Goal: Task Accomplishment & Management: Manage account settings

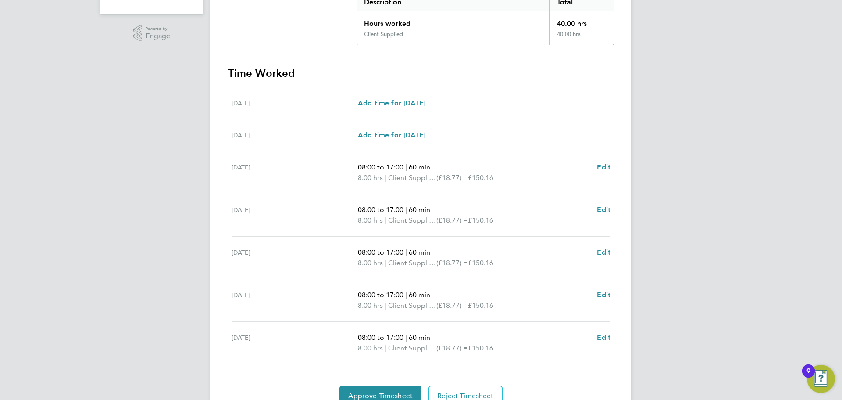
scroll to position [219, 0]
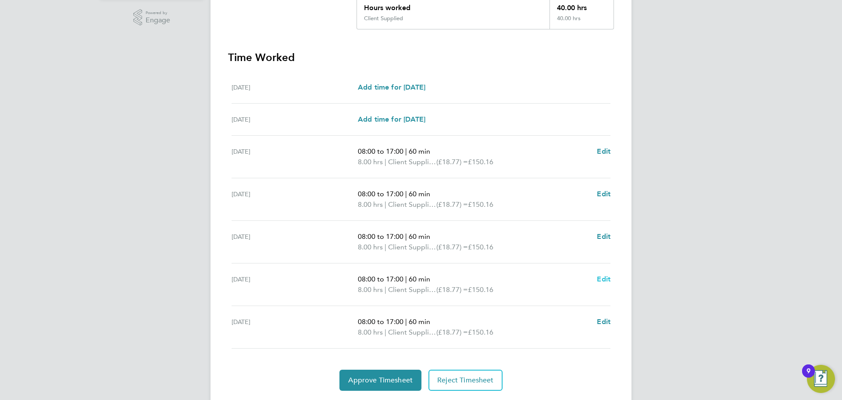
click at [608, 275] on span "Edit" at bounding box center [604, 279] width 14 height 8
select select "60"
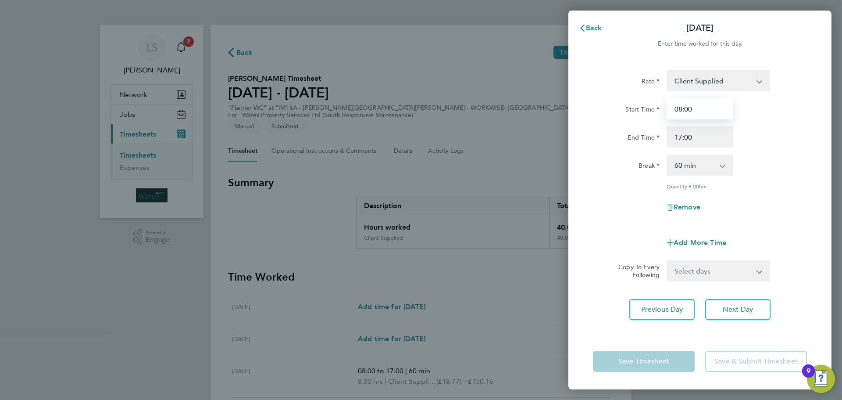
click at [682, 109] on input "08:00" at bounding box center [700, 108] width 67 height 21
drag, startPoint x: 801, startPoint y: 165, endPoint x: 791, endPoint y: 170, distance: 11.2
click at [800, 165] on div "Break 0 min 15 min 30 min 45 min 60 min 75 min 90 min" at bounding box center [699, 164] width 221 height 21
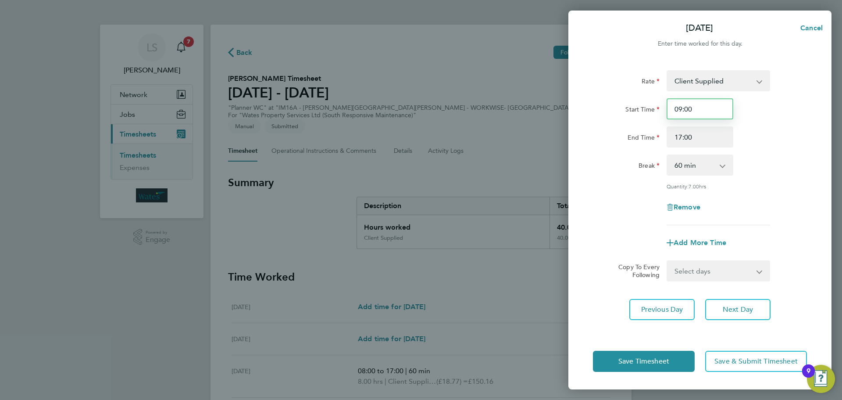
click at [682, 108] on input "09:00" at bounding box center [700, 108] width 67 height 21
type input "08:00"
drag, startPoint x: 778, startPoint y: 210, endPoint x: 777, endPoint y: 251, distance: 40.8
click at [777, 218] on div "Rate Client Supplied Start Time 08:00 End Time 17:00 Break 0 min 15 min 30 min …" at bounding box center [700, 147] width 214 height 155
click at [759, 364] on span "Save & Submit Timesheet" at bounding box center [755, 361] width 83 height 9
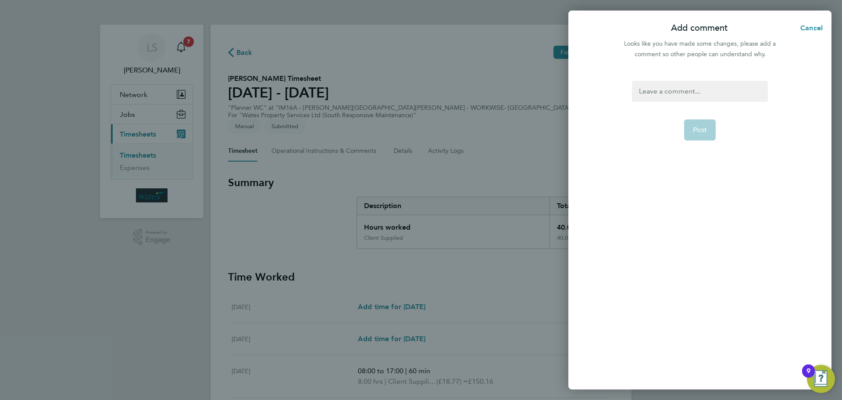
click at [702, 91] on div at bounding box center [700, 91] width 136 height 21
click at [694, 93] on div at bounding box center [700, 91] width 136 height 21
click at [706, 132] on app-form-button "Post" at bounding box center [700, 129] width 32 height 21
click at [812, 27] on span "Cancel" at bounding box center [810, 28] width 25 height 8
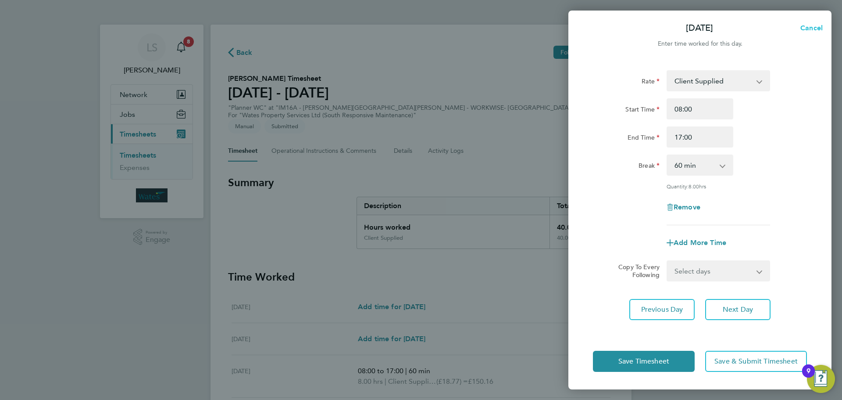
click at [813, 27] on span "Cancel" at bounding box center [810, 28] width 25 height 8
select select "60"
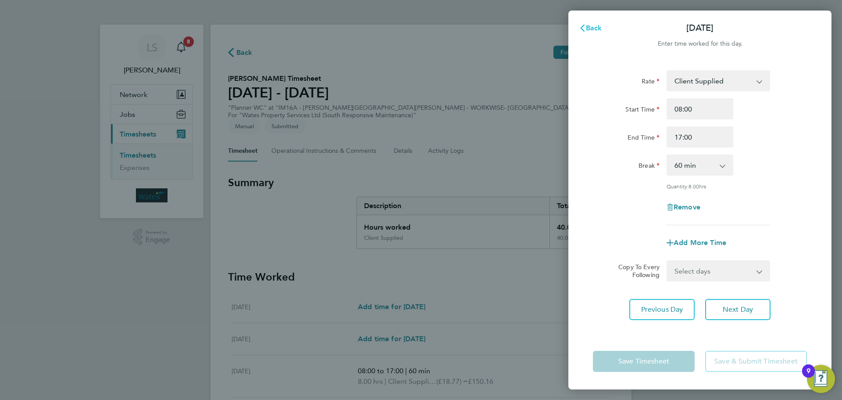
click at [588, 29] on span "Back" at bounding box center [594, 28] width 16 height 8
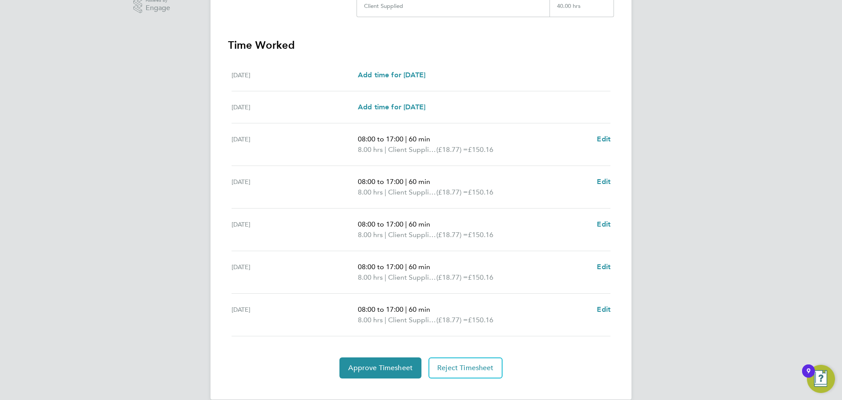
scroll to position [234, 0]
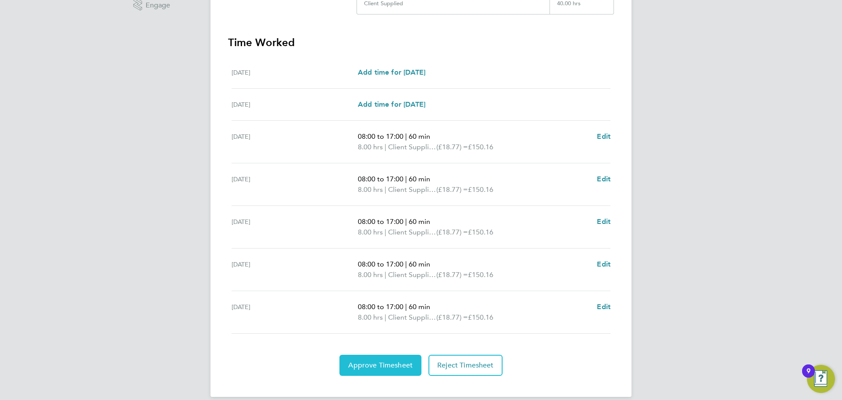
click at [394, 361] on span "Approve Timesheet" at bounding box center [380, 365] width 64 height 9
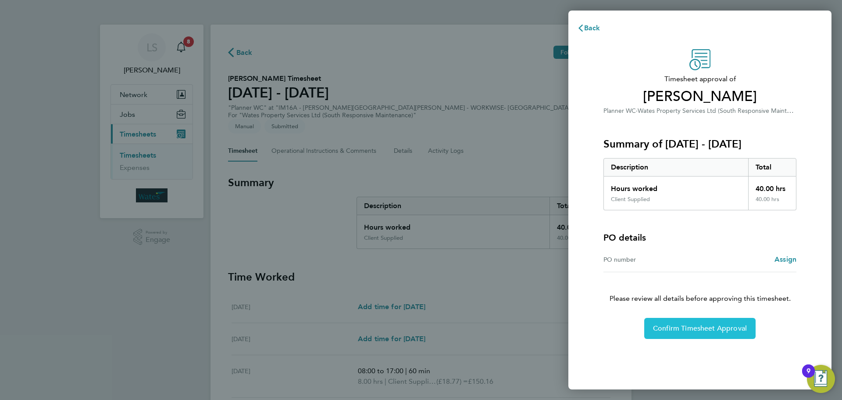
click at [706, 327] on span "Confirm Timesheet Approval" at bounding box center [700, 328] width 94 height 9
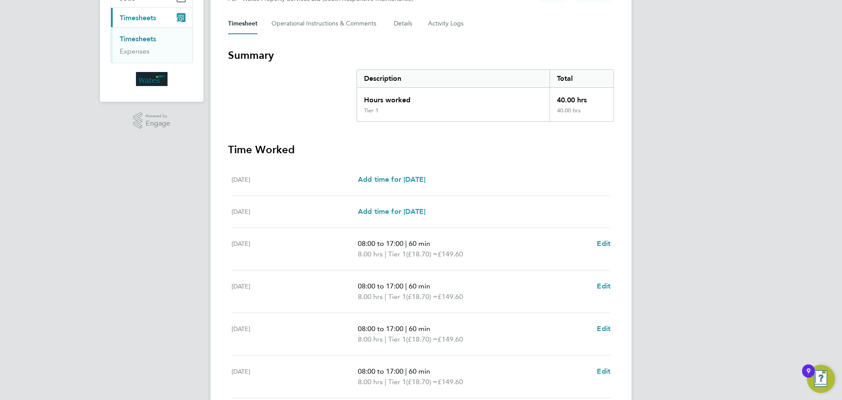
scroll to position [234, 0]
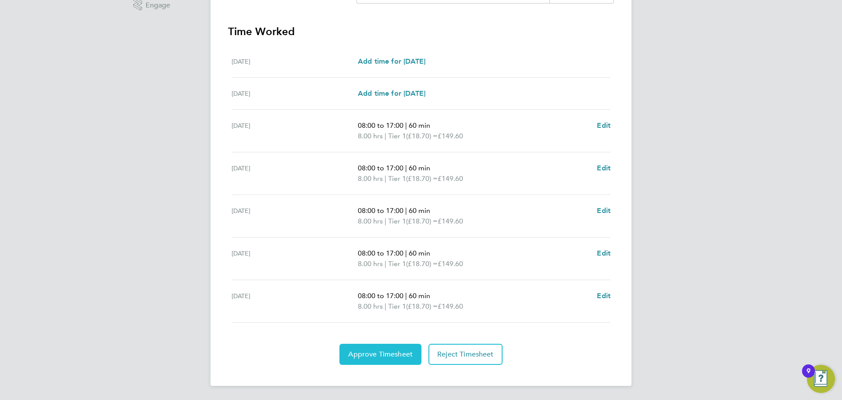
click at [393, 354] on span "Approve Timesheet" at bounding box center [380, 354] width 64 height 9
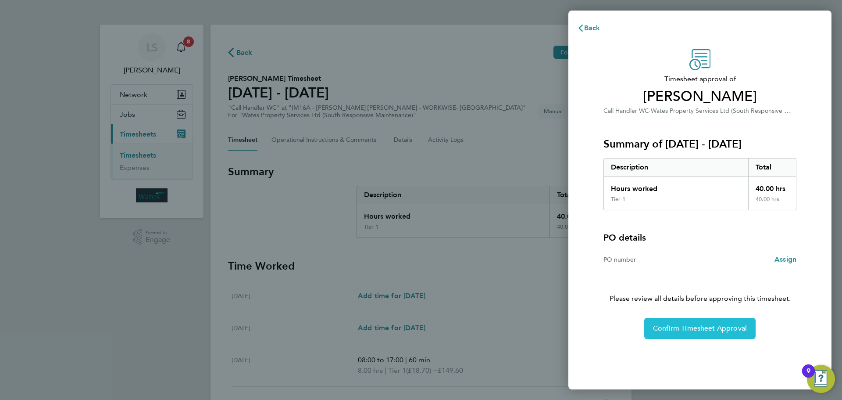
click at [707, 329] on span "Confirm Timesheet Approval" at bounding box center [700, 328] width 94 height 9
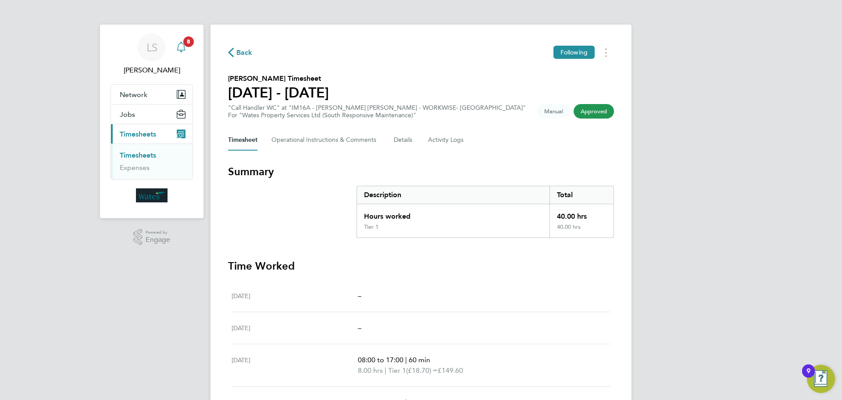
click at [186, 46] on app-alerts-badge "8" at bounding box center [188, 42] width 11 height 12
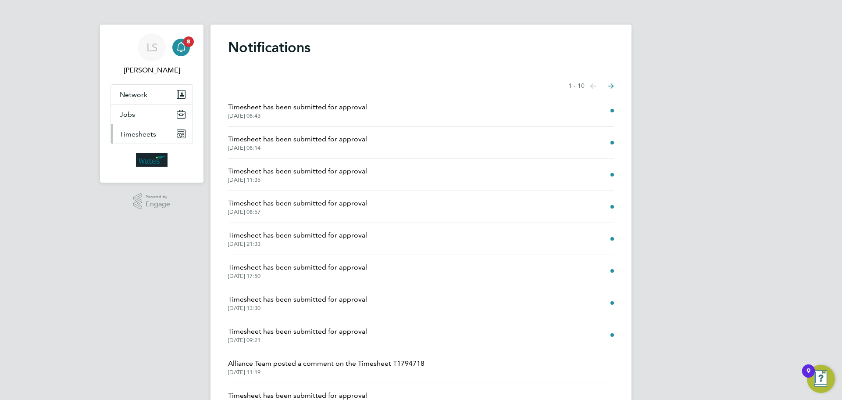
click at [138, 132] on span "Timesheets" at bounding box center [138, 134] width 36 height 8
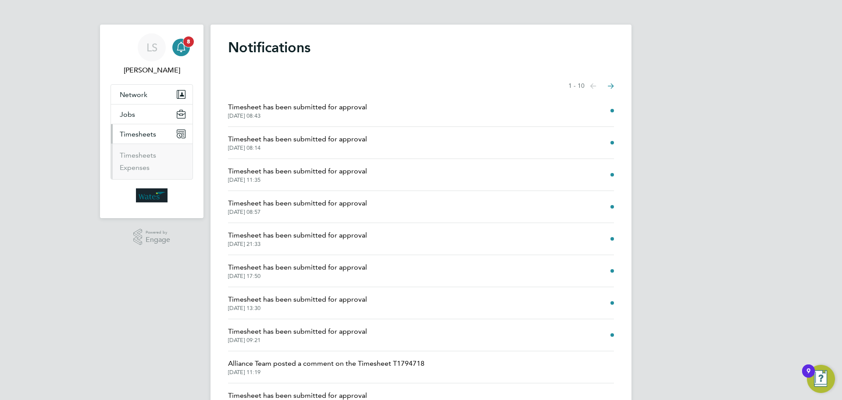
click at [182, 52] on icon "Main navigation" at bounding box center [181, 51] width 2 height 1
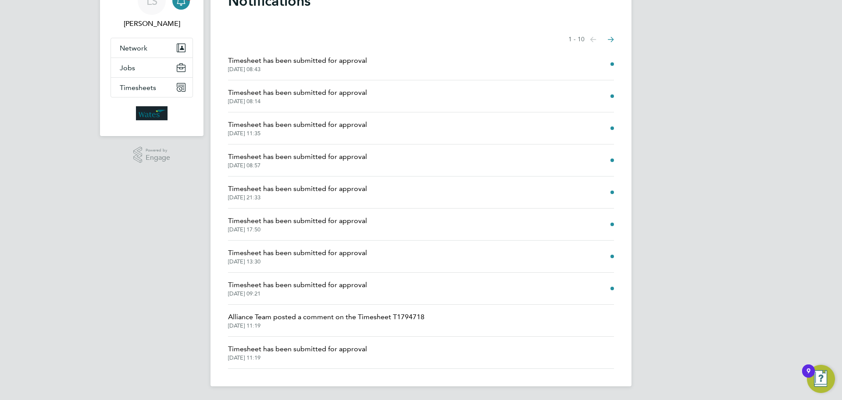
scroll to position [47, 0]
click at [568, 60] on li "Timesheet has been submitted for approval [DATE] 08:43" at bounding box center [421, 64] width 386 height 32
click at [558, 93] on li "Timesheet has been submitted for approval [DATE] 08:14" at bounding box center [421, 96] width 386 height 32
drag, startPoint x: 564, startPoint y: 127, endPoint x: 564, endPoint y: 151, distance: 23.7
click at [564, 135] on li "Timesheet has been submitted for approval [DATE] 11:35" at bounding box center [421, 128] width 386 height 32
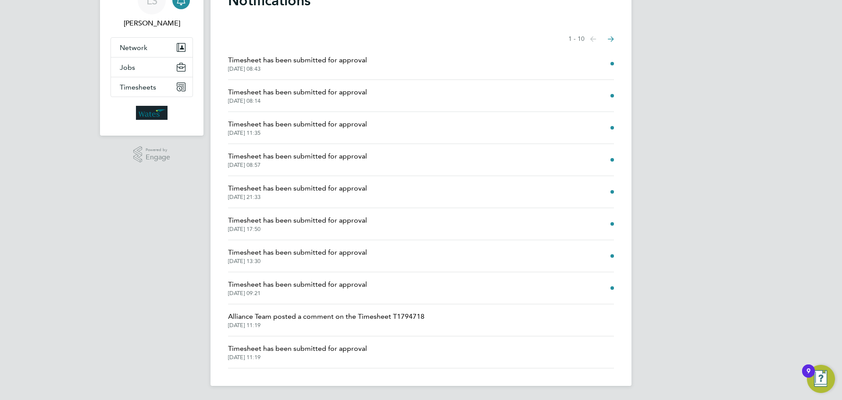
click at [564, 168] on li "Timesheet has been submitted for approval [DATE] 08:57" at bounding box center [421, 160] width 386 height 32
drag, startPoint x: 568, startPoint y: 193, endPoint x: 571, endPoint y: 213, distance: 20.3
click at [569, 196] on li "Timesheet has been submitted for approval [DATE] 21:33" at bounding box center [421, 192] width 386 height 32
drag, startPoint x: 573, startPoint y: 223, endPoint x: 565, endPoint y: 236, distance: 14.4
click at [569, 232] on li "Timesheet has been submitted for approval [DATE] 17:50" at bounding box center [421, 224] width 386 height 32
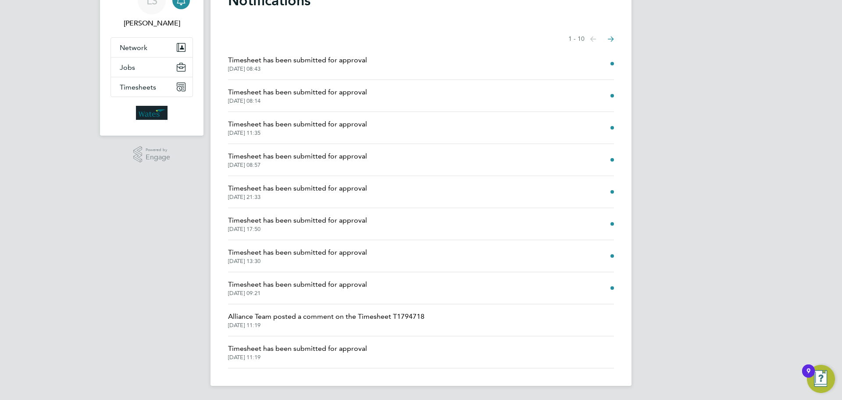
drag, startPoint x: 520, startPoint y: 285, endPoint x: 504, endPoint y: 305, distance: 25.9
click at [513, 291] on li "Timesheet has been submitted for approval [DATE] 09:21" at bounding box center [421, 288] width 386 height 32
click at [503, 311] on li "Alliance Team posted a comment on the Timesheet T1794718 [DATE] 11:19" at bounding box center [421, 320] width 386 height 32
click at [496, 321] on li "Alliance Team posted a comment on the Timesheet T1794718 [DATE] 11:19" at bounding box center [421, 320] width 386 height 32
click at [725, 278] on div "LS [PERSON_NAME] Notifications 8 Applications: Network Sites Jobs Placements Ti…" at bounding box center [421, 176] width 842 height 446
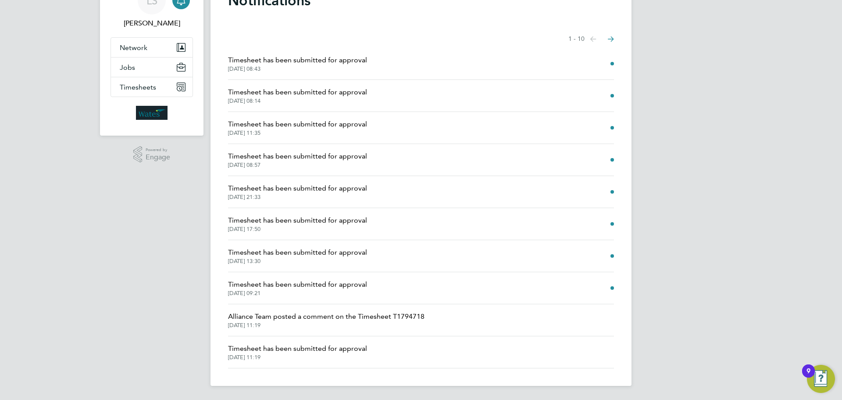
click at [822, 383] on img "Open Resource Center, 9 new notifications" at bounding box center [821, 378] width 28 height 28
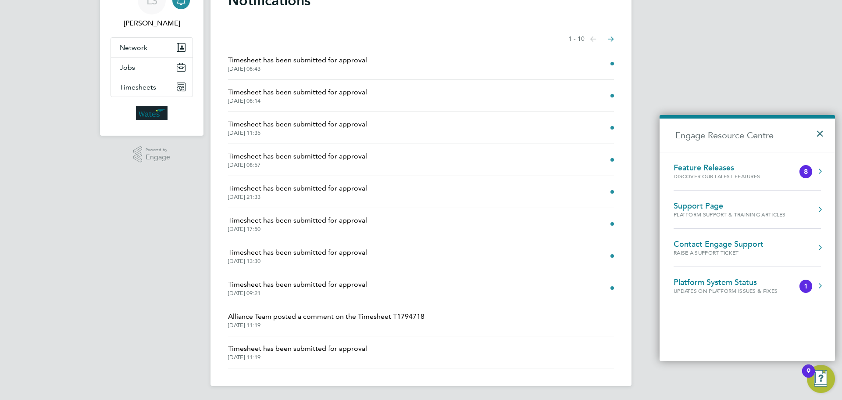
click at [821, 129] on button "×" at bounding box center [822, 130] width 13 height 19
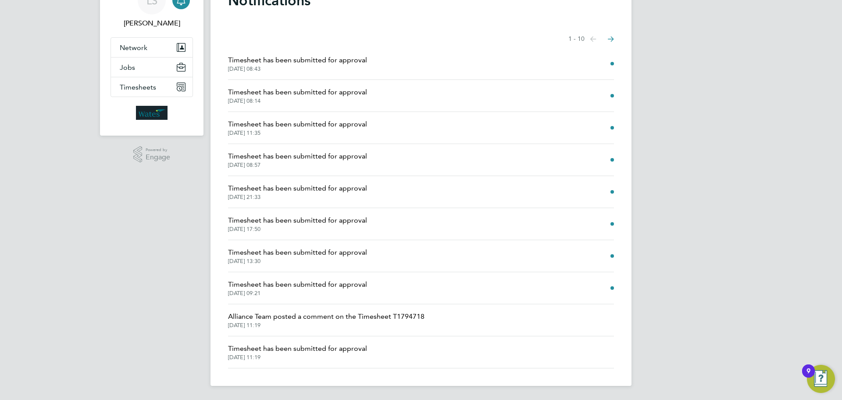
click at [727, 68] on div "LS [PERSON_NAME] Notifications 8 Applications: Network Sites Jobs Placements Ti…" at bounding box center [421, 176] width 842 height 446
